Goal: Find specific page/section: Find specific page/section

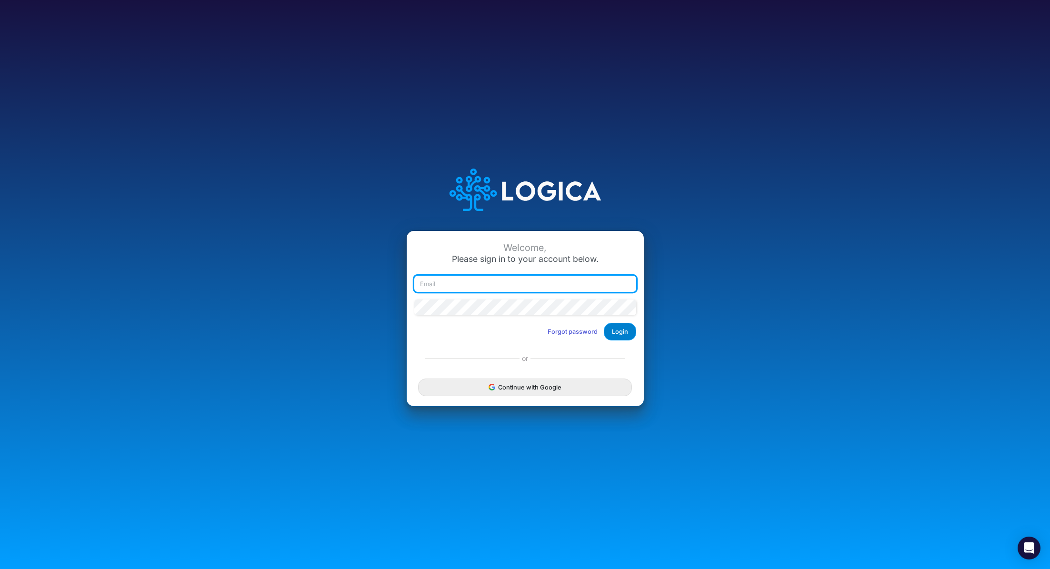
type input "[PERSON_NAME][EMAIL_ADDRESS][PERSON_NAME][DOMAIN_NAME]"
click at [623, 328] on button "Login" at bounding box center [620, 332] width 32 height 18
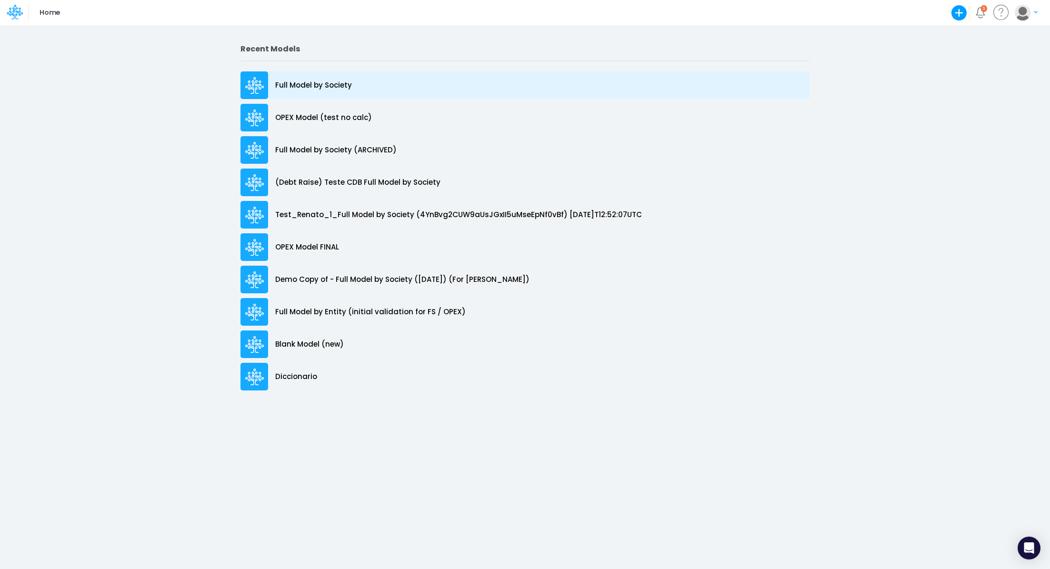
click at [331, 85] on p "Full Model by Society" at bounding box center [313, 85] width 77 height 11
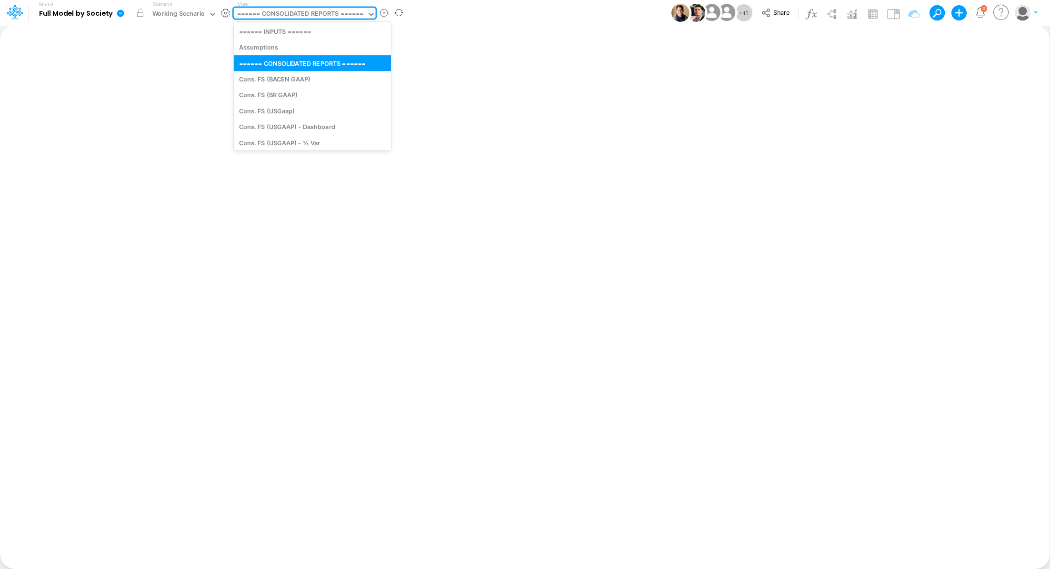
click at [299, 18] on div "====== CONSOLIDATED REPORTS ======" at bounding box center [300, 14] width 127 height 11
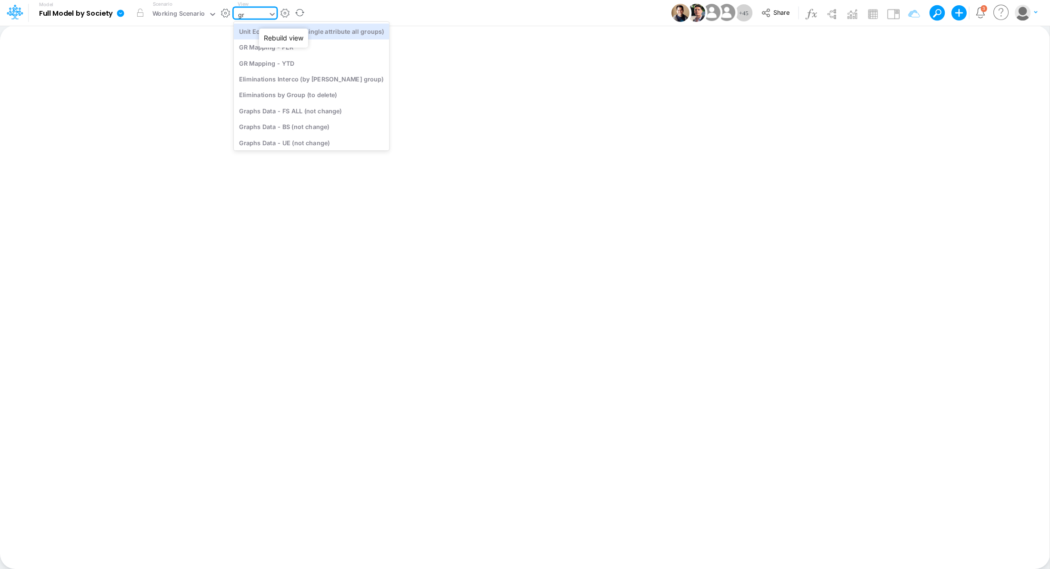
type input "gra"
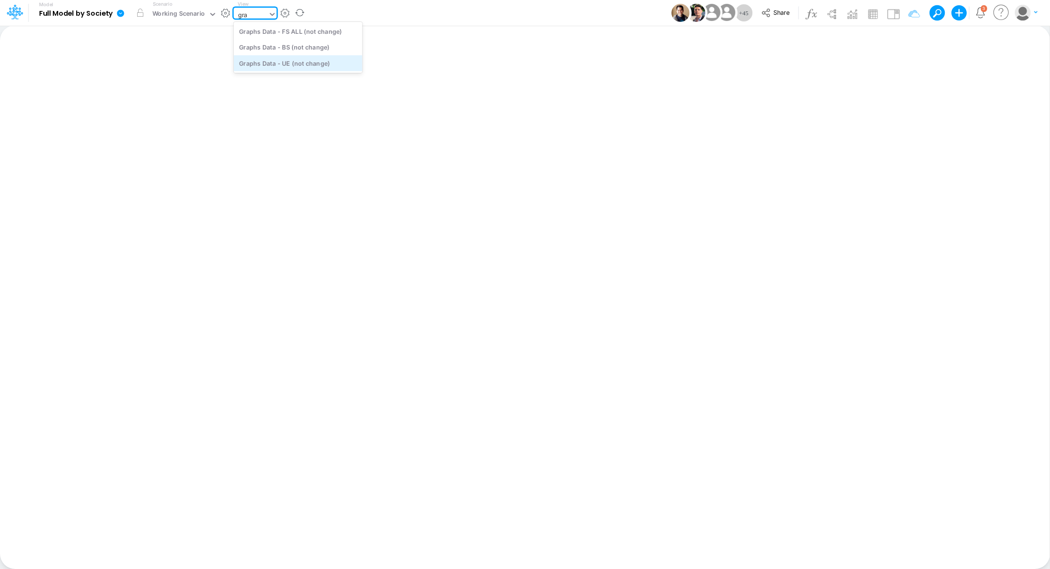
click at [270, 67] on div "Graphs Data - UE (not change)" at bounding box center [298, 63] width 129 height 16
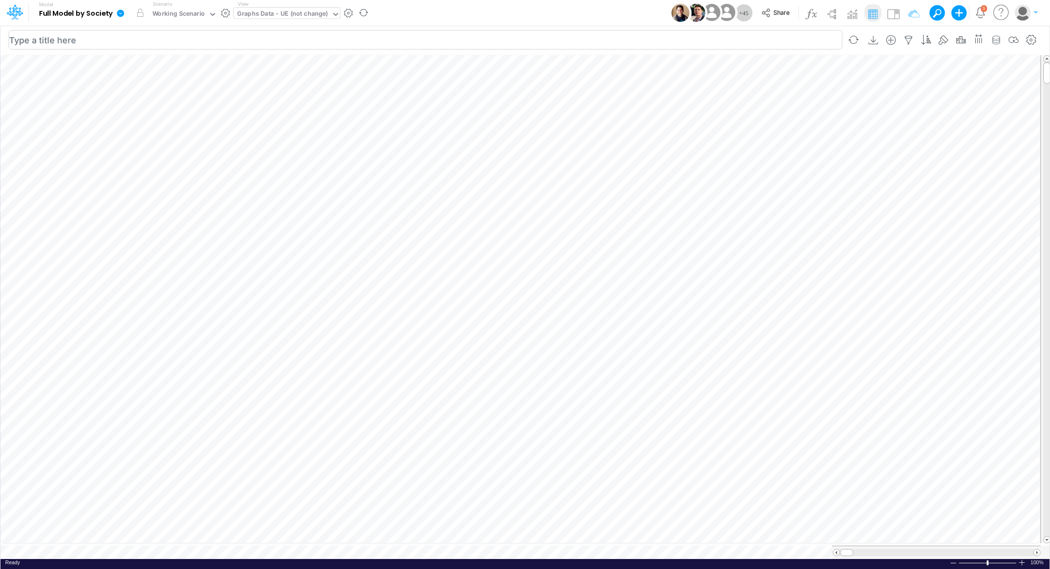
scroll to position [4, 0]
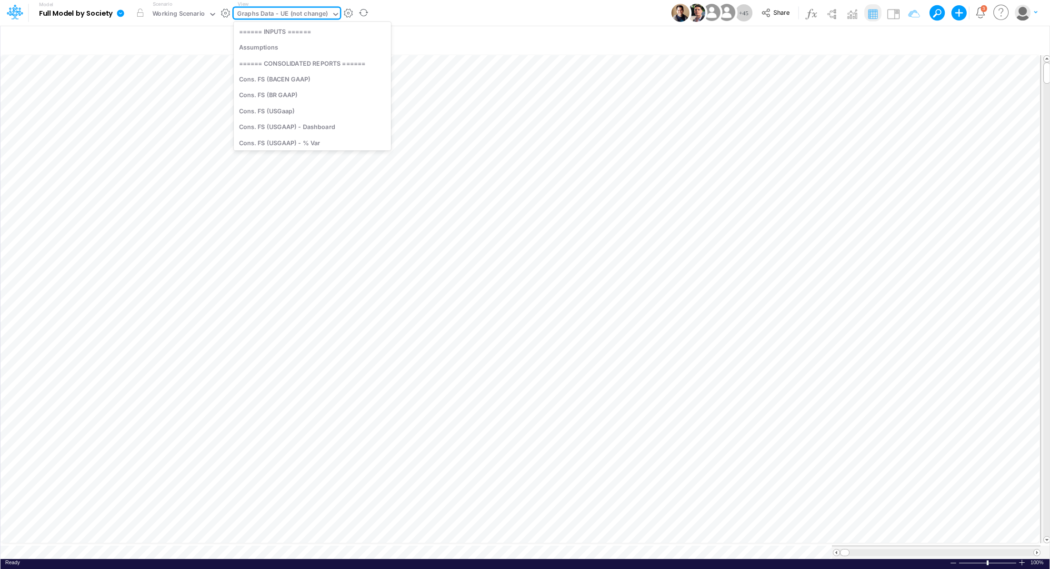
click at [248, 12] on div "Graphs Data - UE (not change)" at bounding box center [282, 14] width 91 height 11
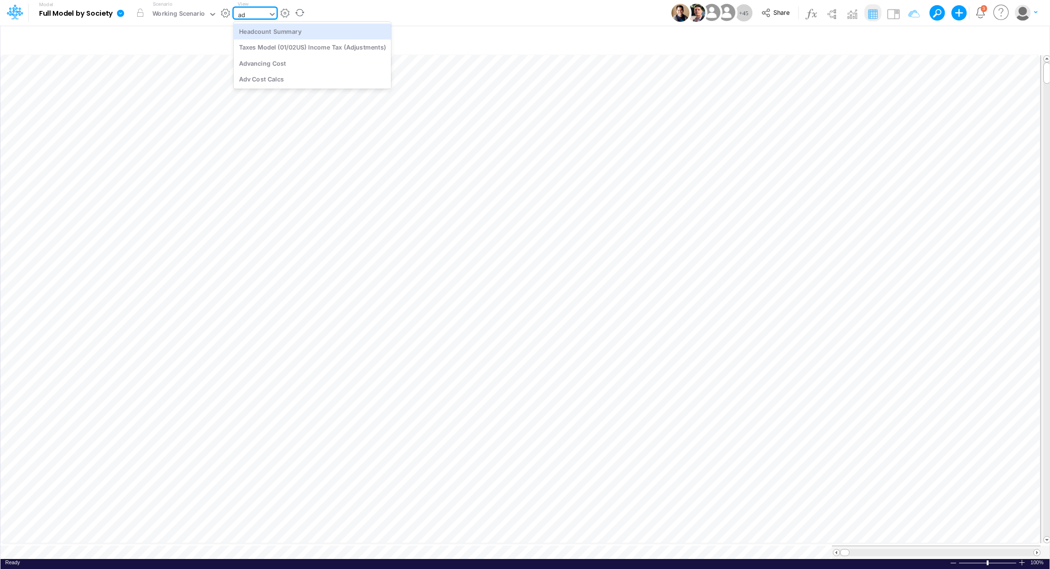
scroll to position [0, 0]
type input "adv"
click at [257, 33] on div "Advancing Cost" at bounding box center [298, 31] width 129 height 16
click at [818, 549] on tr at bounding box center [520, 551] width 1040 height 13
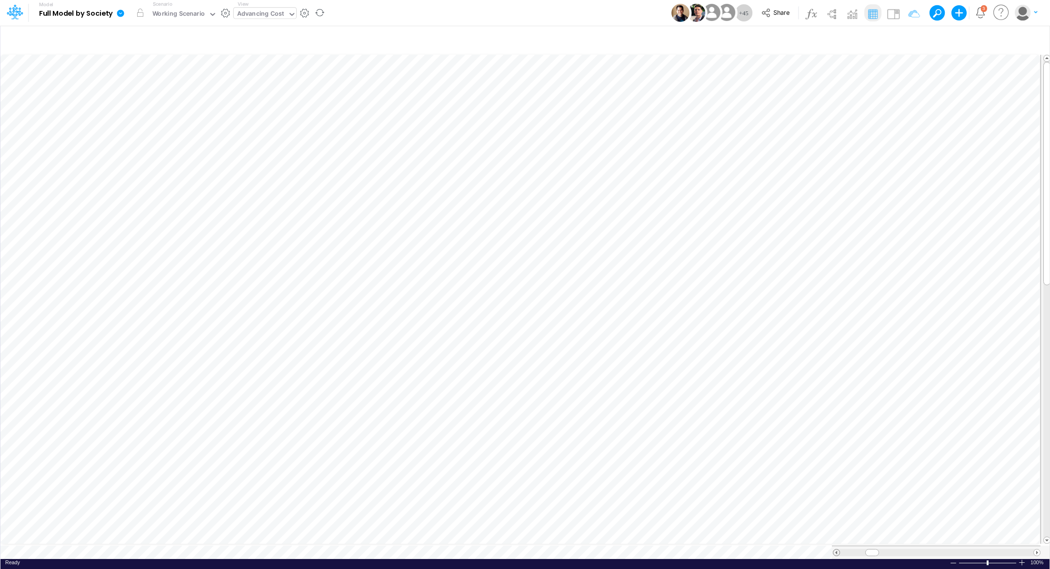
click at [835, 549] on span at bounding box center [836, 552] width 6 height 6
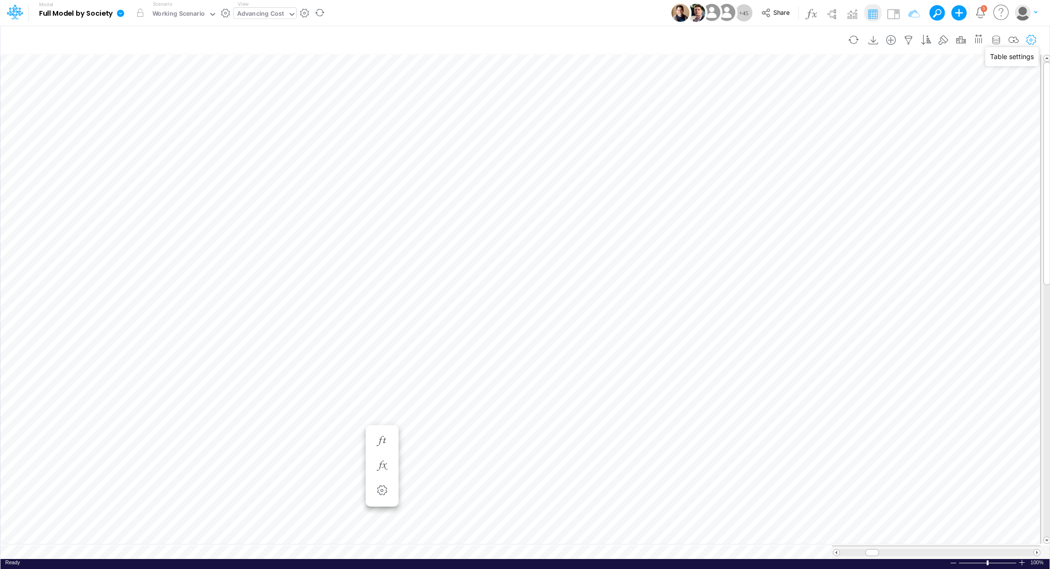
click at [1029, 41] on icon "button" at bounding box center [1031, 40] width 14 height 10
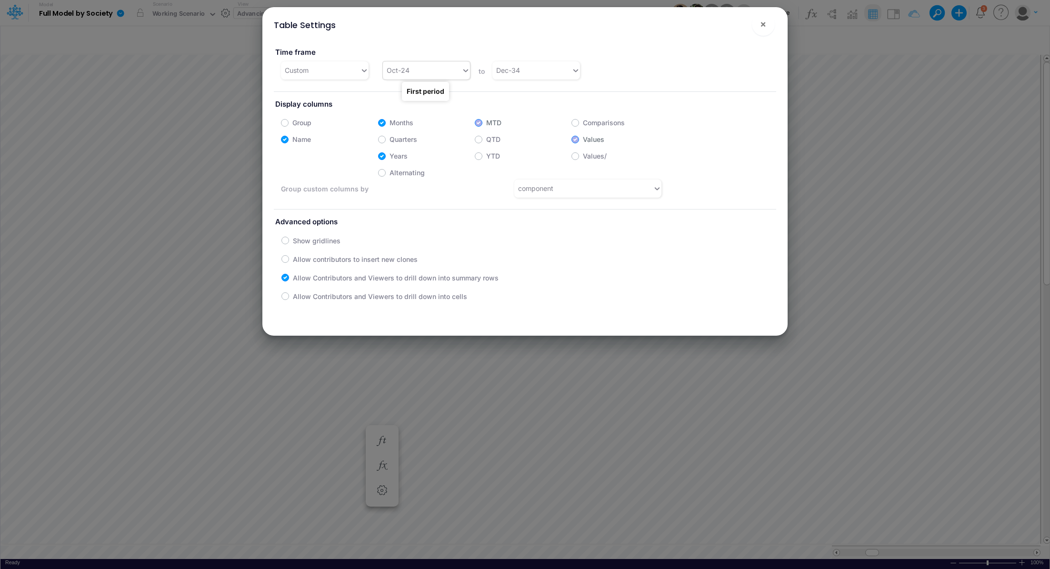
click at [431, 71] on div "Oct-24" at bounding box center [422, 70] width 79 height 16
click at [444, 118] on div "Jan-24" at bounding box center [425, 116] width 87 height 18
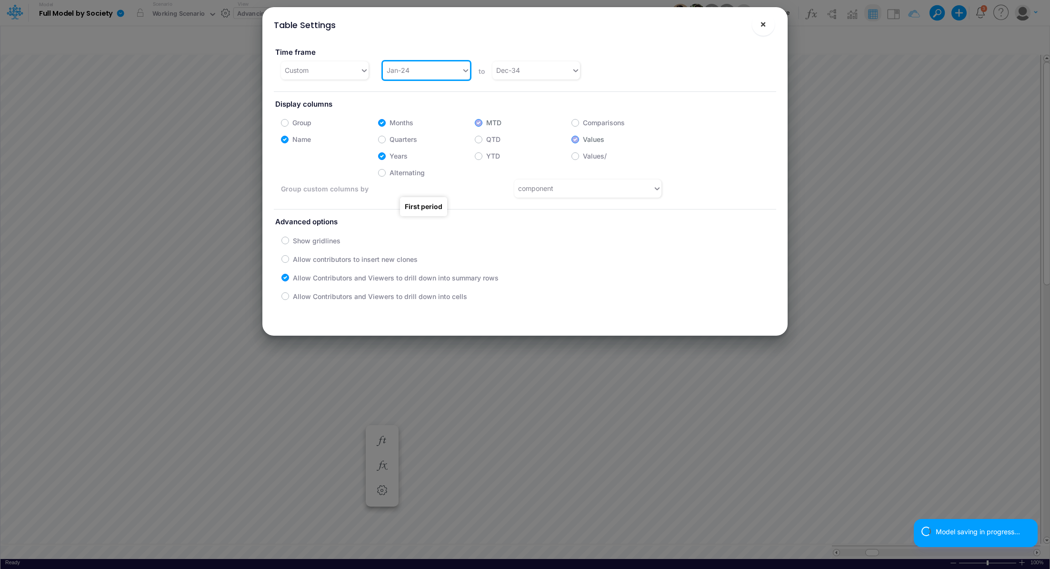
click at [762, 26] on span "×" at bounding box center [763, 23] width 6 height 11
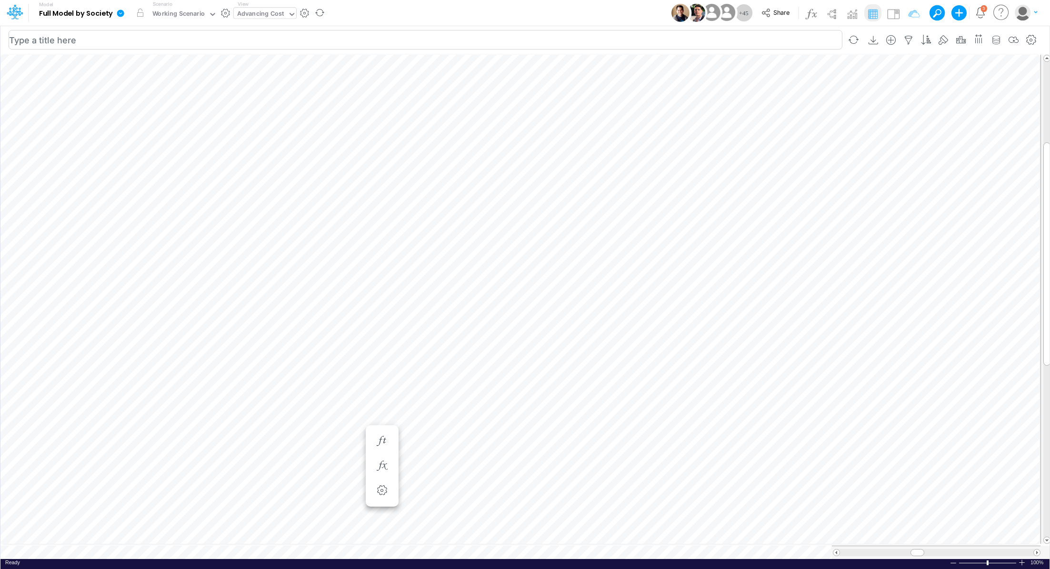
scroll to position [4, 1]
click at [252, 15] on div "Advancing Cost" at bounding box center [260, 14] width 47 height 11
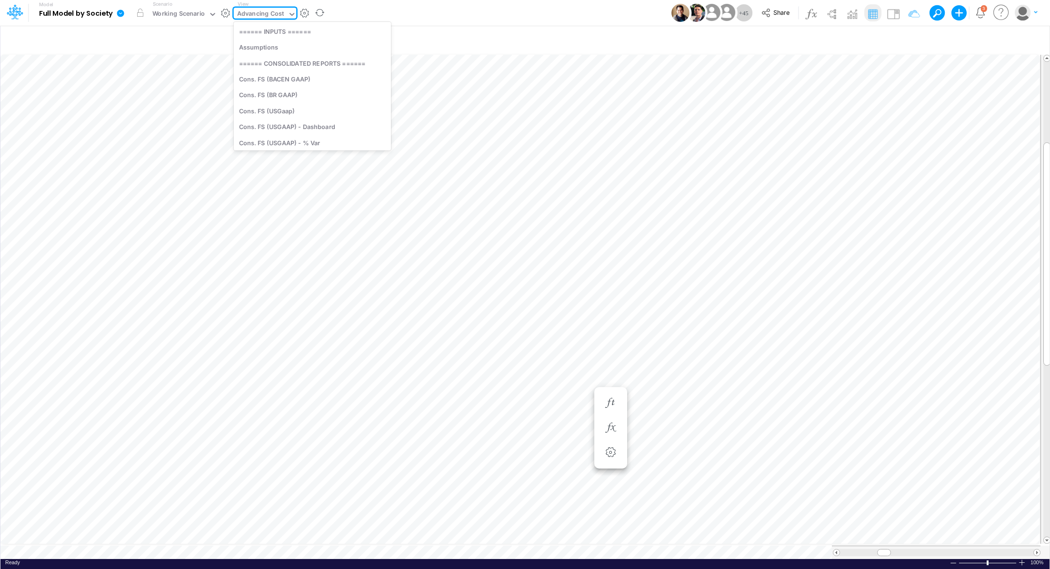
scroll to position [2301, 0]
type input "cons"
click at [306, 81] on div "Cons. FS (USGaap)" at bounding box center [303, 79] width 139 height 16
type input "Consolidated FS - USGAAP"
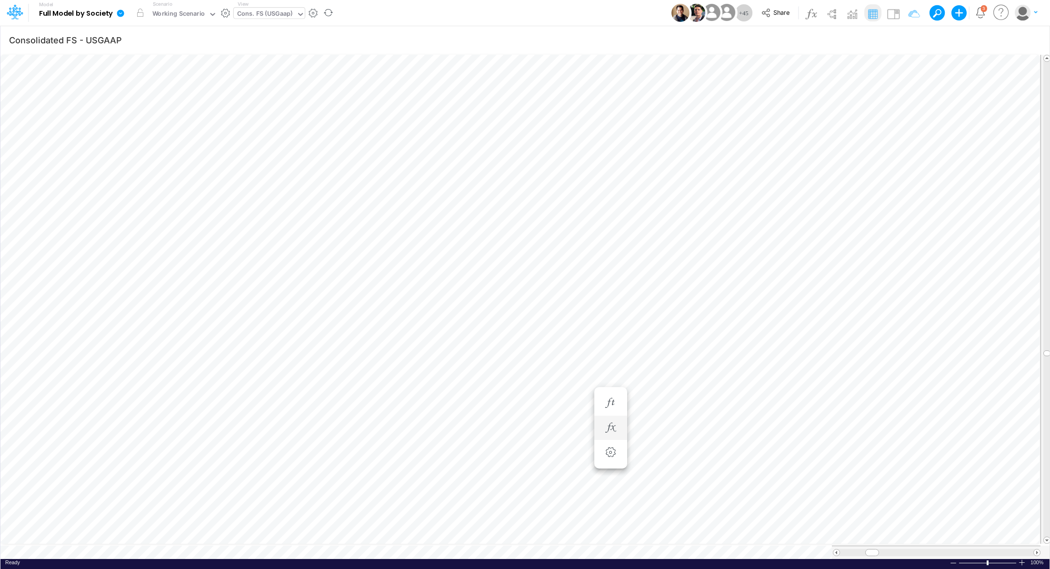
scroll to position [4, 1]
